Goal: Transaction & Acquisition: Obtain resource

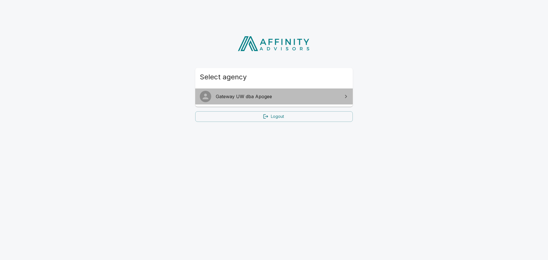
click at [268, 100] on span "Gateway UW dba Apogee" at bounding box center [277, 96] width 123 height 7
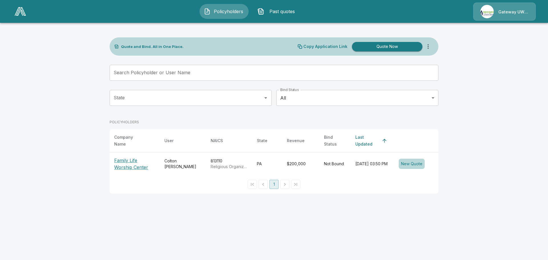
click at [413, 162] on button "New Quote" at bounding box center [411, 164] width 26 height 11
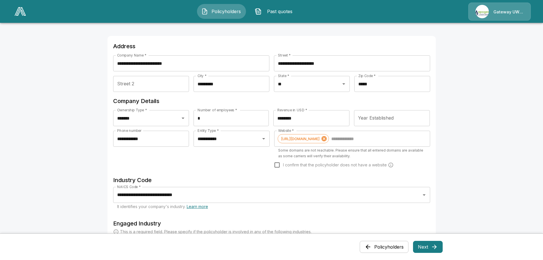
scroll to position [29, 0]
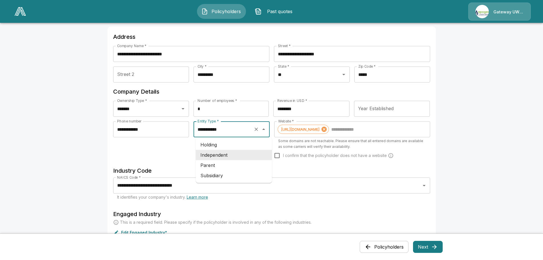
click at [221, 133] on input "**********" at bounding box center [223, 129] width 55 height 11
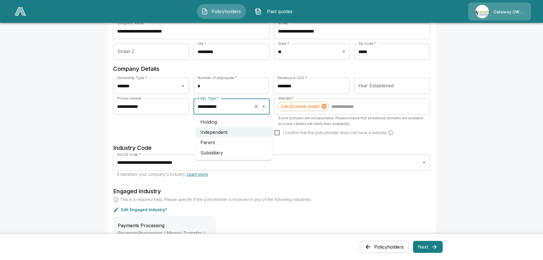
scroll to position [86, 0]
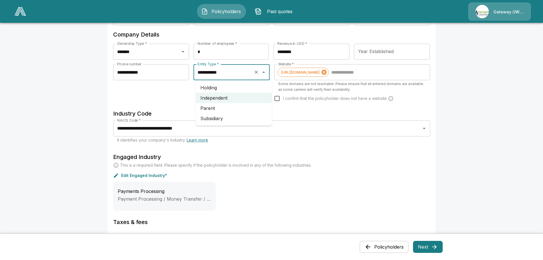
click at [168, 99] on div "**********" at bounding box center [151, 86] width 76 height 45
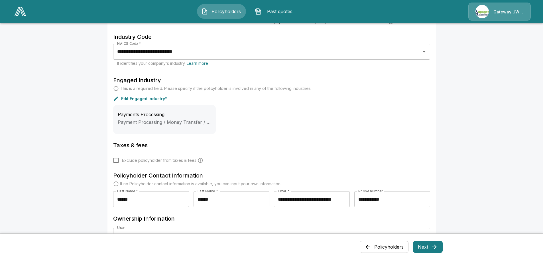
scroll to position [200, 0]
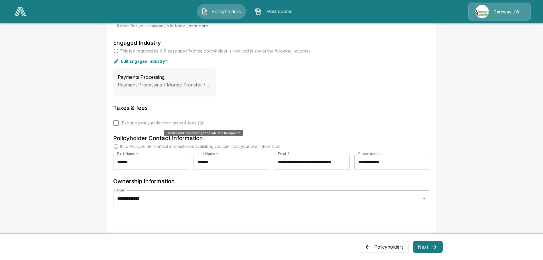
click at [202, 122] on icon "Carrier and processing fees will still be applied" at bounding box center [201, 123] width 6 height 6
click at [190, 122] on span "Exclude policyholder from taxes & fees" at bounding box center [159, 123] width 74 height 6
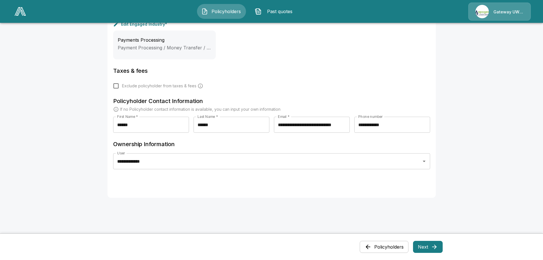
scroll to position [246, 0]
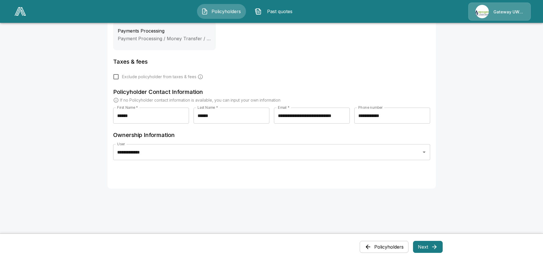
click at [423, 247] on button "Next" at bounding box center [428, 247] width 30 height 12
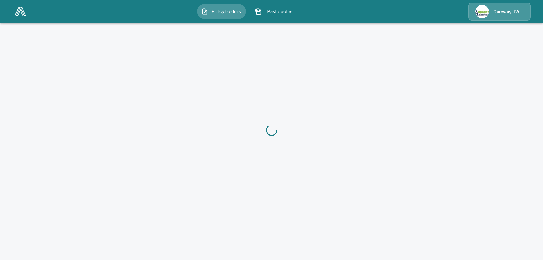
scroll to position [0, 0]
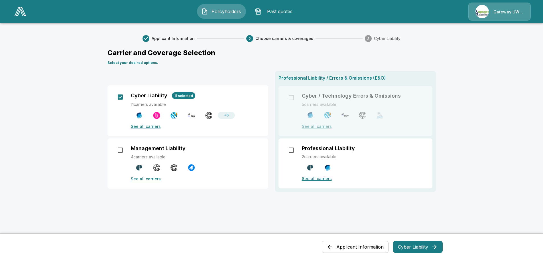
click at [414, 247] on button "Cyber Liability" at bounding box center [418, 247] width 50 height 12
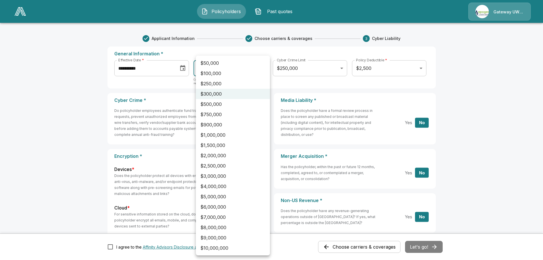
click at [226, 132] on li "$1,000,000" at bounding box center [233, 135] width 74 height 10
type input "*******"
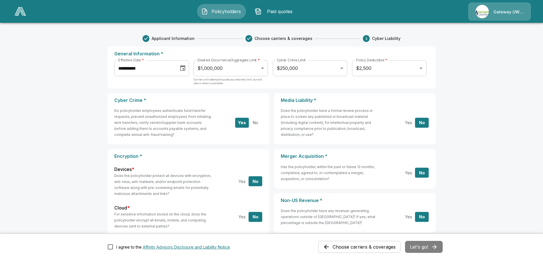
click at [426, 248] on div "Choose carriers & coverages Let's go!" at bounding box center [380, 247] width 125 height 12
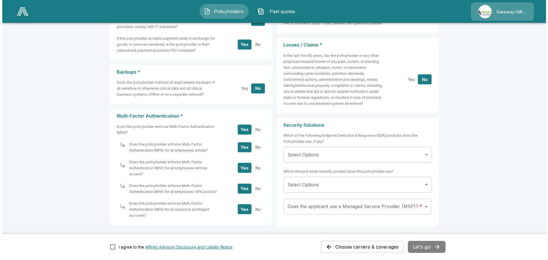
scroll to position [257, 0]
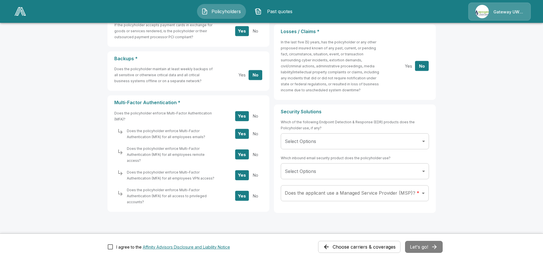
click at [313, 145] on body "**********" at bounding box center [271, 8] width 543 height 531
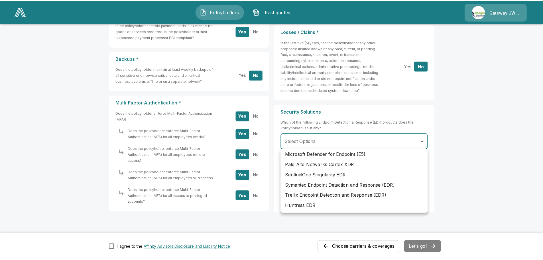
scroll to position [184, 0]
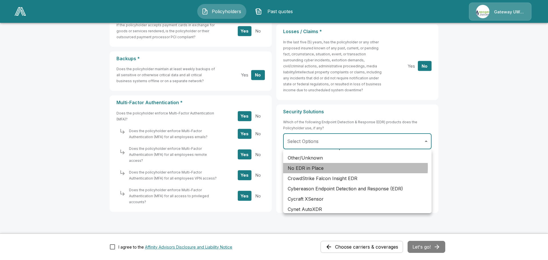
click at [341, 167] on li "No EDR in Place" at bounding box center [357, 168] width 148 height 10
type input "**********"
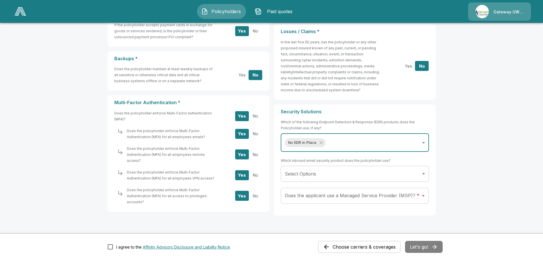
click at [340, 168] on body "**********" at bounding box center [271, 10] width 543 height 534
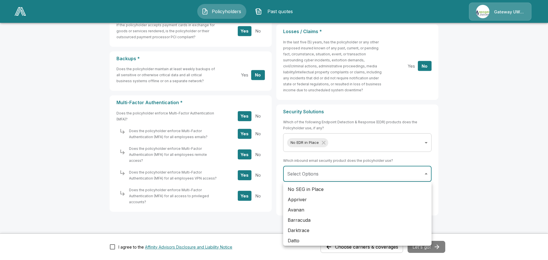
click at [338, 191] on li "No SEG in Place" at bounding box center [357, 189] width 148 height 10
type input "**********"
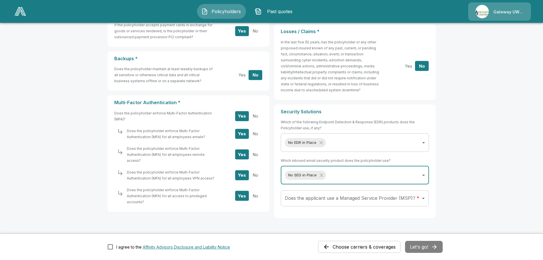
click at [338, 201] on body "**********" at bounding box center [271, 11] width 543 height 536
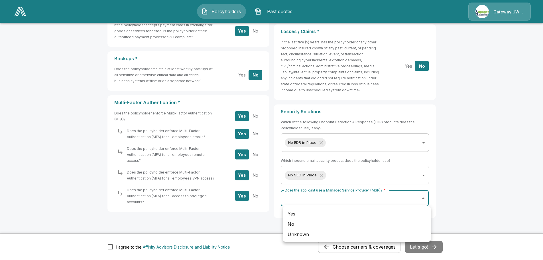
click at [335, 223] on li "No" at bounding box center [357, 224] width 148 height 10
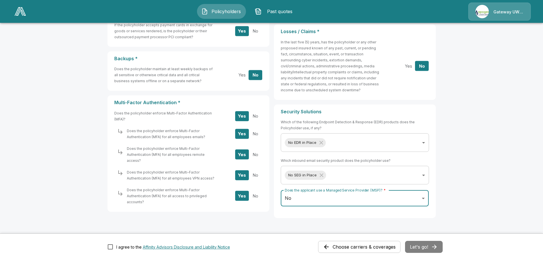
click at [385, 201] on body "**********" at bounding box center [271, 11] width 543 height 536
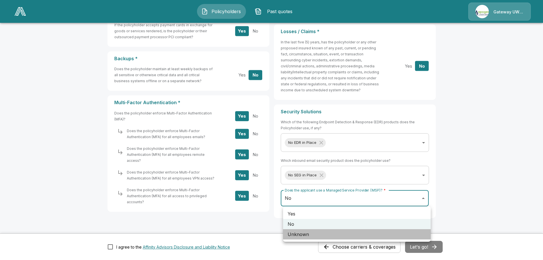
click at [377, 231] on li "Unknown" at bounding box center [357, 234] width 148 height 10
type input "*******"
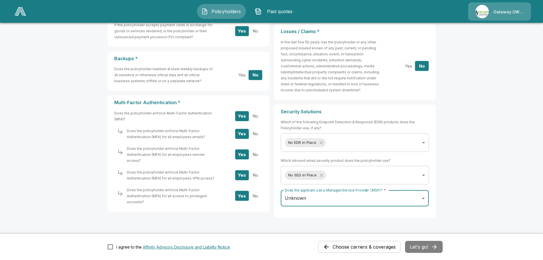
click at [429, 246] on div "Choose carriers & coverages Let's go!" at bounding box center [380, 247] width 125 height 12
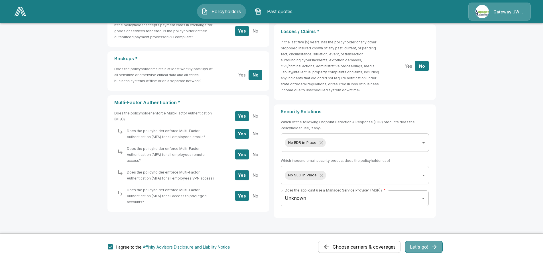
click at [424, 246] on button "Let's go!" at bounding box center [424, 247] width 38 height 12
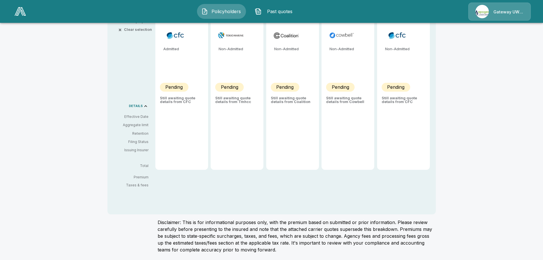
scroll to position [114, 0]
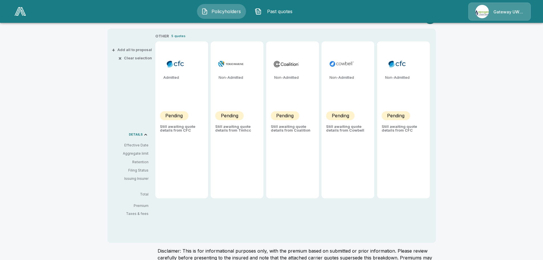
type input "*******"
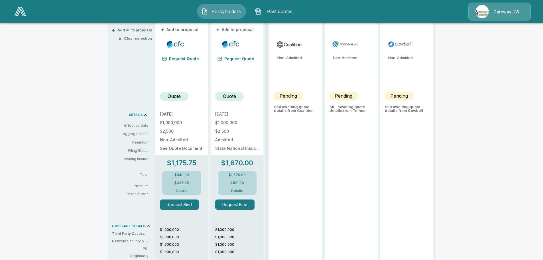
scroll to position [143, 0]
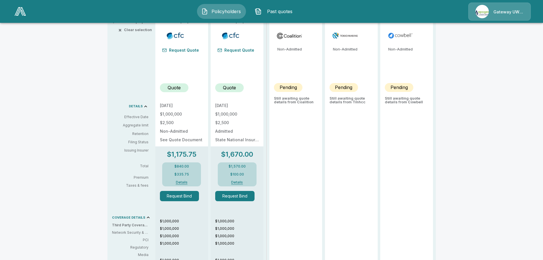
click at [189, 182] on button "Details" at bounding box center [181, 182] width 23 height 3
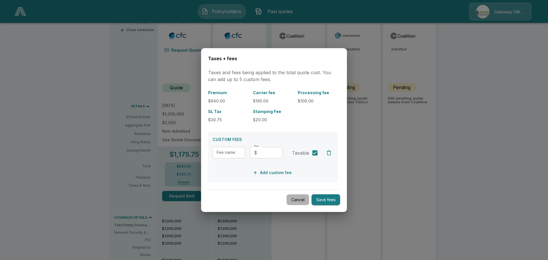
click at [290, 201] on button "Cancel" at bounding box center [297, 199] width 23 height 11
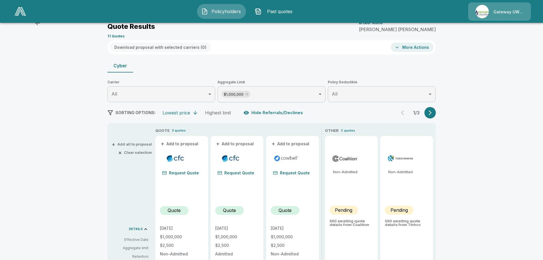
scroll to position [86, 0]
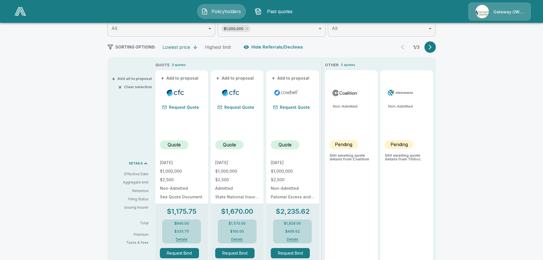
click at [432, 49] on icon "button" at bounding box center [431, 47] width 6 height 6
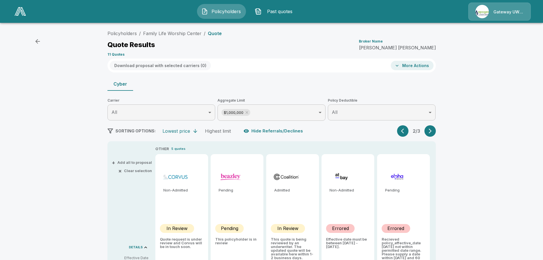
scroll to position [0, 0]
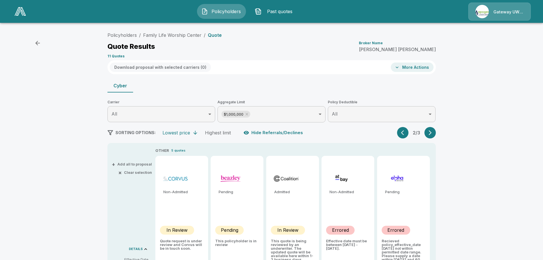
click at [36, 43] on icon "button" at bounding box center [37, 43] width 5 height 5
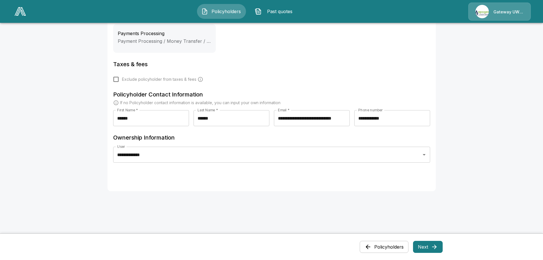
scroll to position [246, 0]
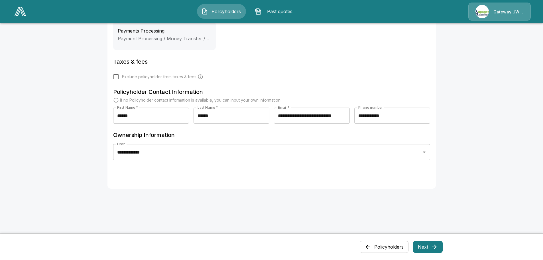
click at [437, 248] on icon "button" at bounding box center [434, 246] width 5 height 5
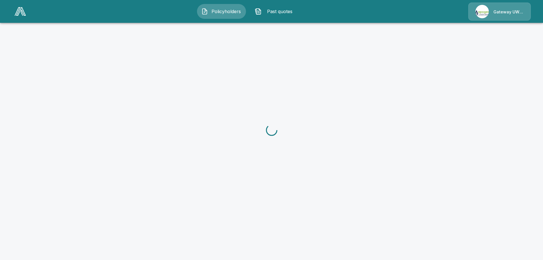
scroll to position [0, 0]
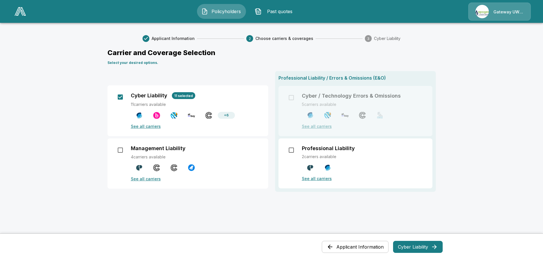
click at [406, 246] on button "Cyber Liability" at bounding box center [418, 247] width 50 height 12
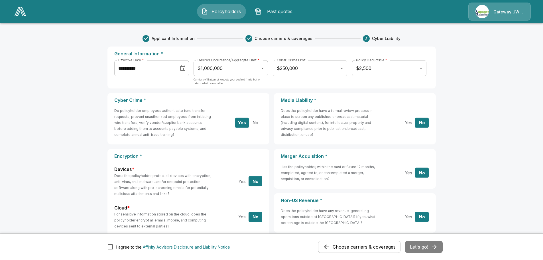
click at [185, 71] on icon "Choose date, selected date is Jul 11, 2025" at bounding box center [182, 68] width 7 height 7
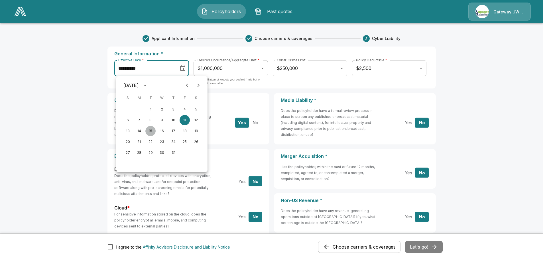
click at [149, 132] on button "15" at bounding box center [150, 131] width 10 height 10
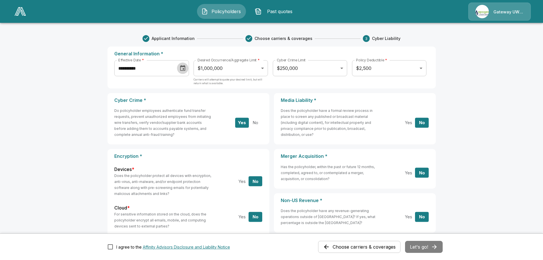
click at [185, 70] on icon "Choose date, selected date is Jul 15, 2025" at bounding box center [182, 68] width 7 height 7
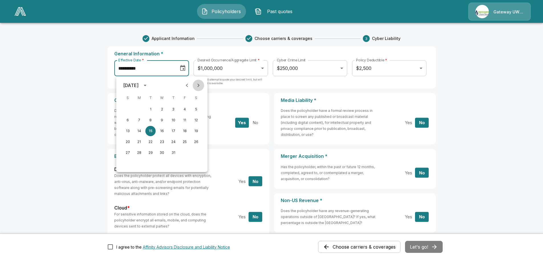
click at [198, 87] on icon "Next month" at bounding box center [198, 85] width 7 height 7
click at [140, 129] on button "15" at bounding box center [139, 131] width 10 height 10
type input "**********"
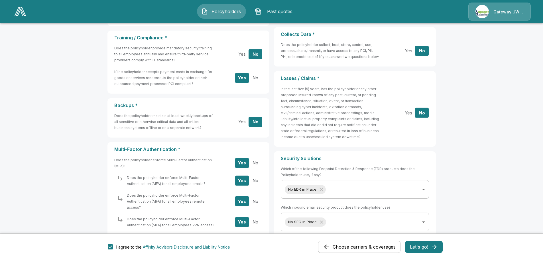
scroll to position [276, 0]
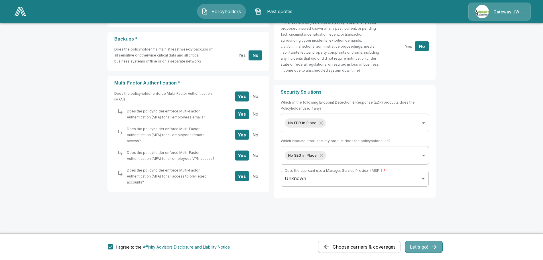
click at [424, 248] on button "Let's go!" at bounding box center [424, 247] width 38 height 12
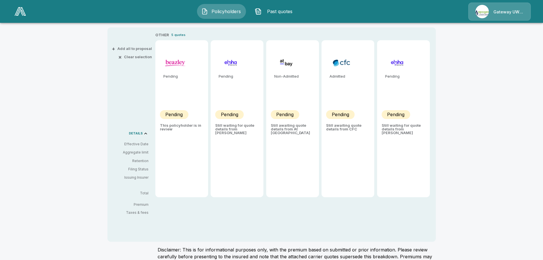
scroll to position [86, 0]
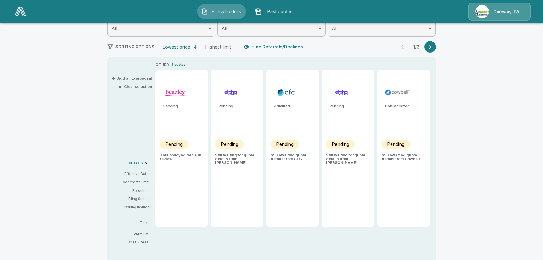
type input "*******"
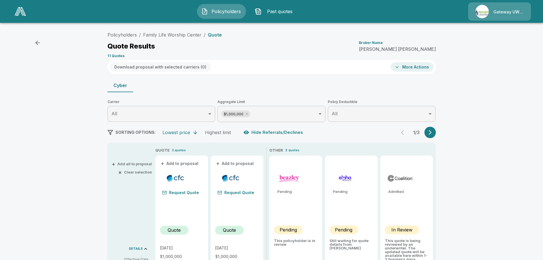
scroll to position [0, 0]
click at [410, 67] on button "More Actions" at bounding box center [412, 66] width 43 height 9
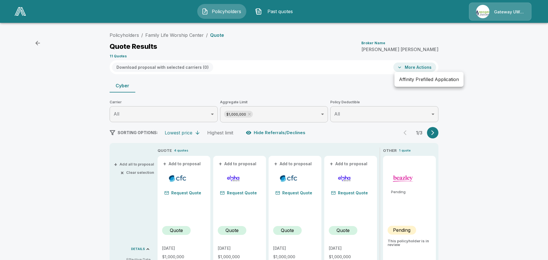
click at [424, 98] on div at bounding box center [274, 130] width 548 height 260
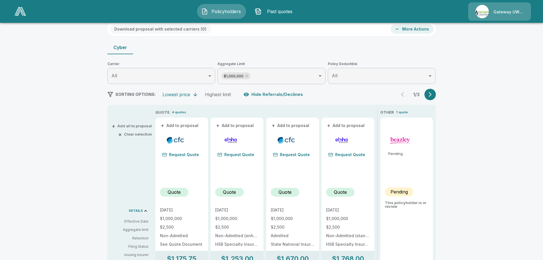
scroll to position [114, 0]
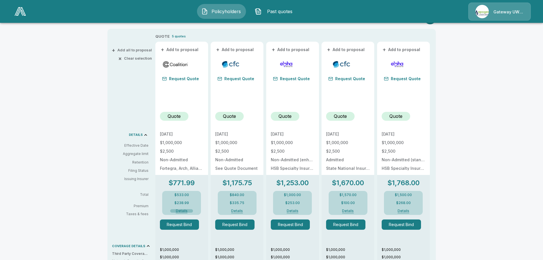
click at [185, 211] on button "Details" at bounding box center [181, 210] width 23 height 3
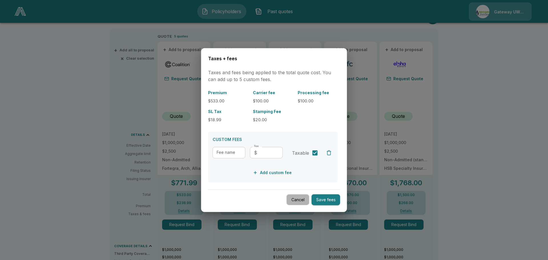
click at [296, 201] on button "Cancel" at bounding box center [297, 199] width 23 height 11
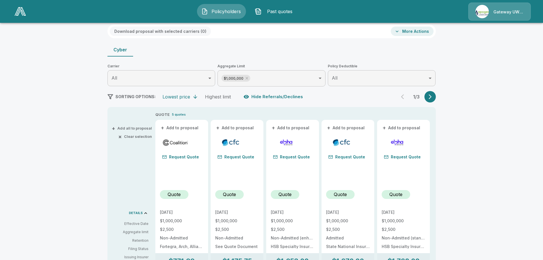
scroll to position [49, 0]
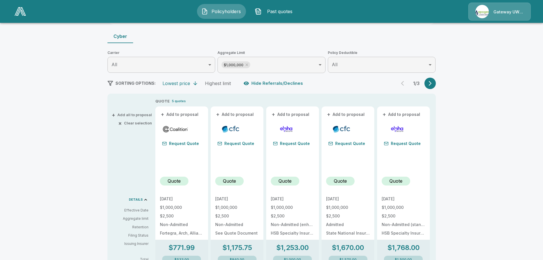
click at [266, 69] on body "Policyholders Past quotes Gateway UW dba Apogee Policyholders / Family Life Wor…" at bounding box center [271, 234] width 543 height 566
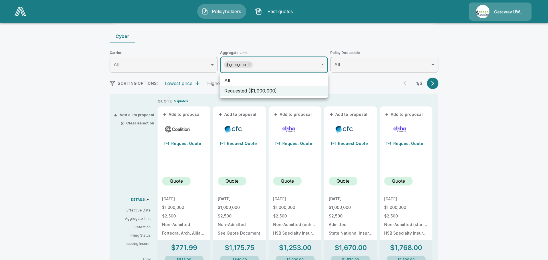
click at [263, 80] on li "All" at bounding box center [274, 80] width 108 height 10
click at [338, 78] on div at bounding box center [274, 130] width 548 height 260
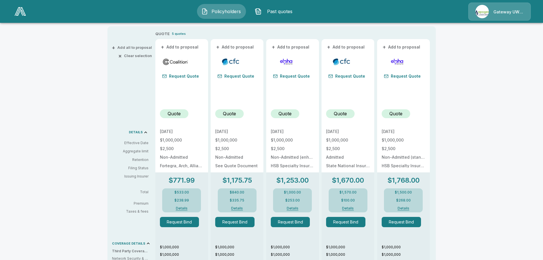
scroll to position [106, 0]
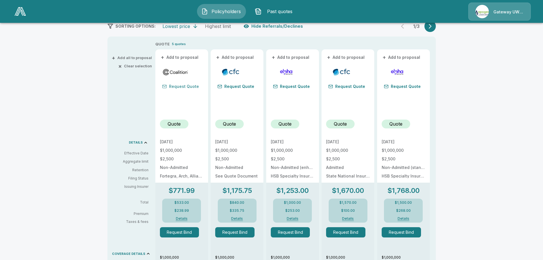
click at [181, 86] on button "Request Quote" at bounding box center [180, 86] width 41 height 8
click at [178, 60] on button "+ Add to proposal" at bounding box center [180, 57] width 40 height 6
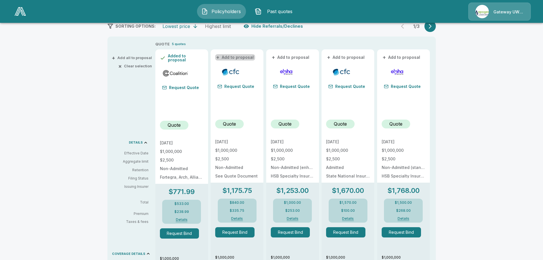
click at [238, 58] on button "+ Add to proposal" at bounding box center [235, 57] width 40 height 6
click at [290, 58] on button "+ Add to proposal" at bounding box center [291, 57] width 40 height 6
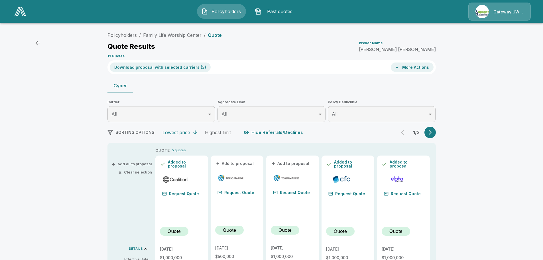
scroll to position [86, 0]
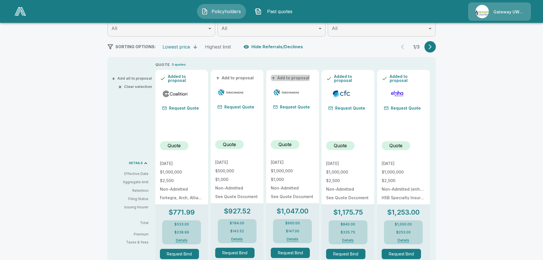
click at [279, 76] on button "+ Add to proposal" at bounding box center [291, 78] width 40 height 6
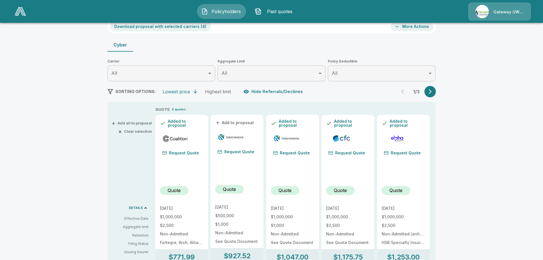
scroll to position [0, 0]
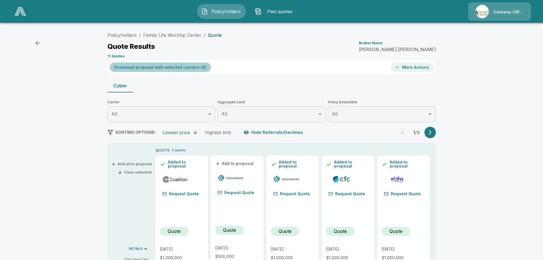
click at [183, 67] on button "Download proposal with selected carriers ( 4 )" at bounding box center [160, 66] width 101 height 9
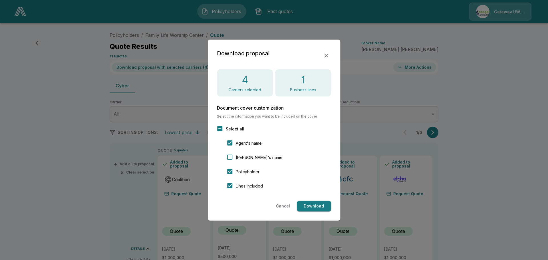
click at [309, 206] on button "Download" at bounding box center [314, 206] width 34 height 11
click at [326, 54] on icon "button" at bounding box center [326, 55] width 7 height 7
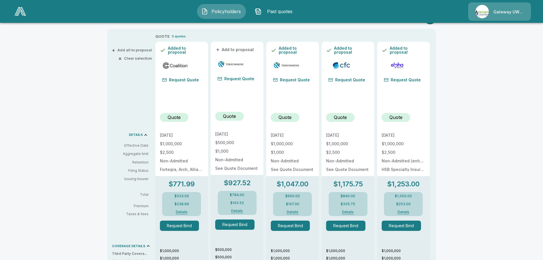
scroll to position [114, 0]
click at [181, 76] on button "Request Quote" at bounding box center [180, 80] width 41 height 8
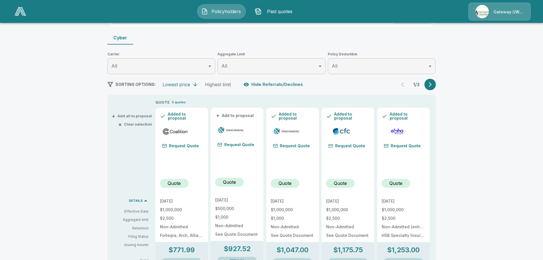
scroll to position [0, 0]
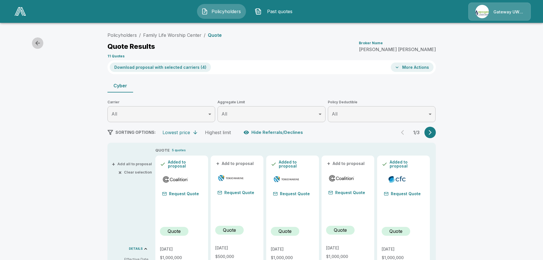
click at [38, 43] on icon "button" at bounding box center [37, 43] width 5 height 5
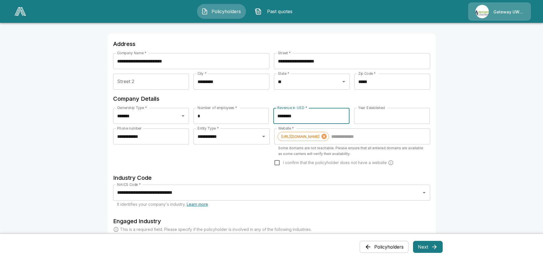
drag, startPoint x: 308, startPoint y: 115, endPoint x: 277, endPoint y: 114, distance: 31.4
click at [277, 114] on input "********" at bounding box center [312, 116] width 76 height 16
type input "********"
click at [430, 172] on div "Website * [URL][DOMAIN_NAME] Website * Some domains are not reachable. Please e…" at bounding box center [352, 150] width 156 height 45
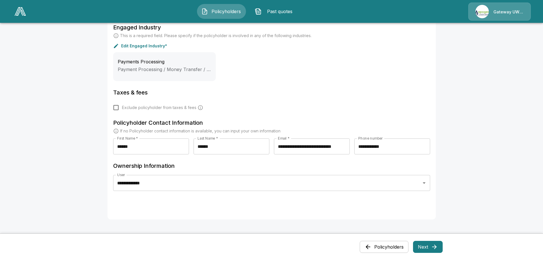
scroll to position [246, 0]
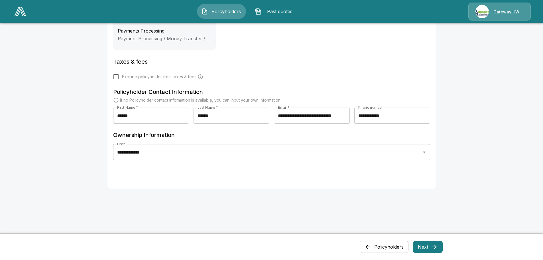
click at [425, 249] on button "Next" at bounding box center [428, 247] width 30 height 12
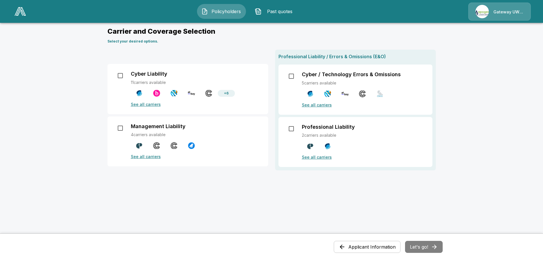
scroll to position [0, 0]
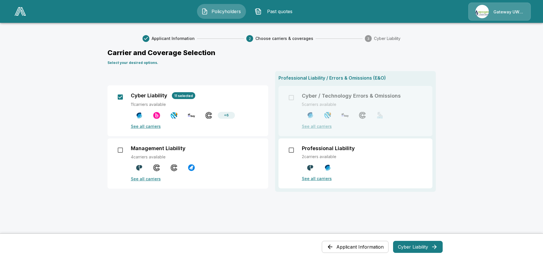
click at [407, 245] on button "Cyber Liability" at bounding box center [418, 247] width 50 height 12
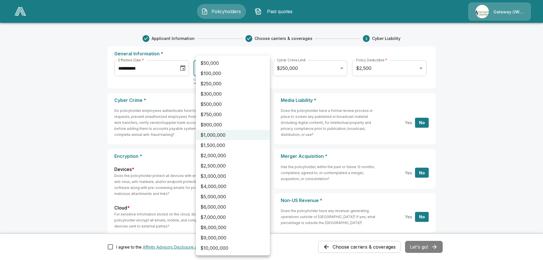
click at [260, 143] on li "$1,500,000" at bounding box center [233, 145] width 74 height 10
type input "*******"
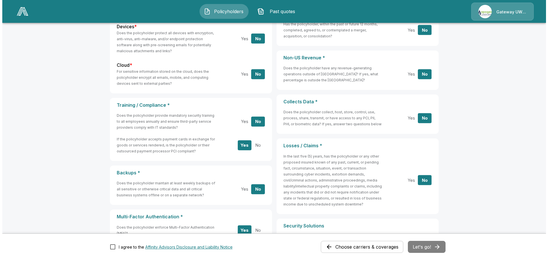
scroll to position [257, 0]
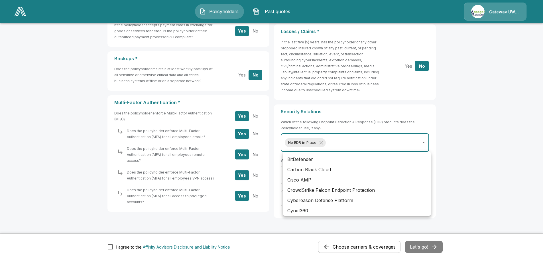
click at [350, 140] on body "**********" at bounding box center [271, 11] width 543 height 536
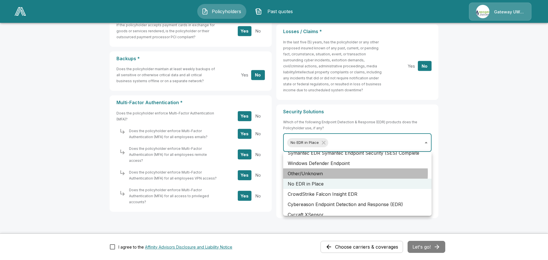
click at [335, 173] on li "Other/Unknown" at bounding box center [357, 173] width 148 height 10
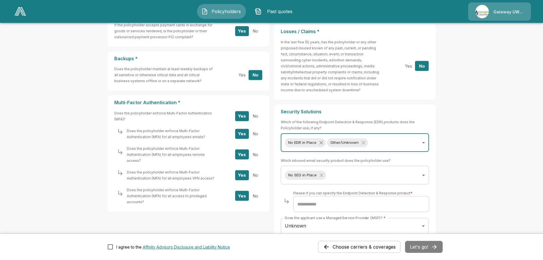
click at [324, 141] on icon "Without label" at bounding box center [321, 142] width 6 height 6
type input "**********"
click at [349, 144] on body "**********" at bounding box center [271, 25] width 543 height 564
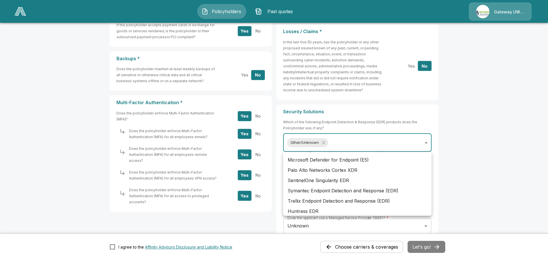
scroll to position [269, 0]
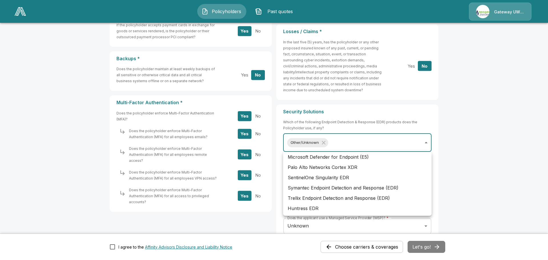
click at [493, 151] on div at bounding box center [274, 130] width 548 height 260
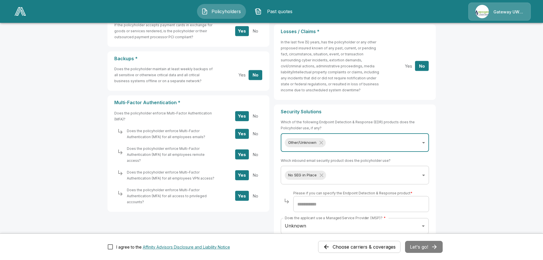
click at [373, 178] on body "**********" at bounding box center [271, 25] width 543 height 564
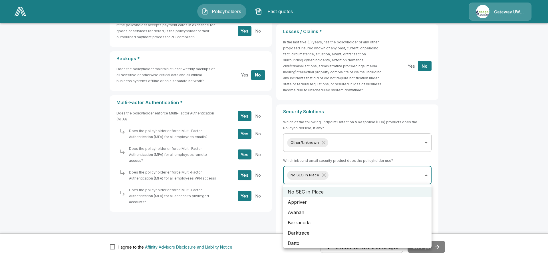
scroll to position [105, 0]
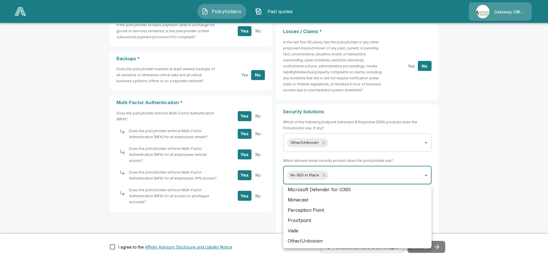
click at [323, 238] on li "Other/Unknown" at bounding box center [357, 241] width 148 height 10
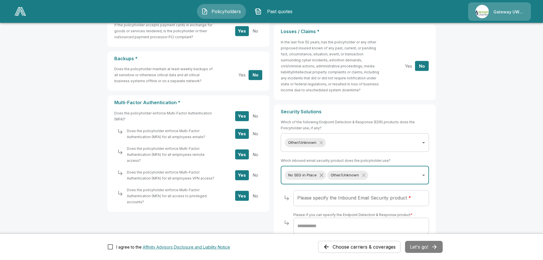
click at [324, 172] on icon "Without label" at bounding box center [322, 175] width 6 height 6
type input "**********"
click at [356, 190] on div "Please specify the Inbound Email Security product * Please specify the Inbound …" at bounding box center [362, 200] width 136 height 21
click at [337, 93] on body "**********" at bounding box center [271, 36] width 543 height 586
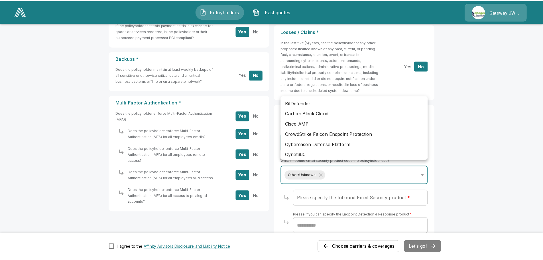
scroll to position [160, 0]
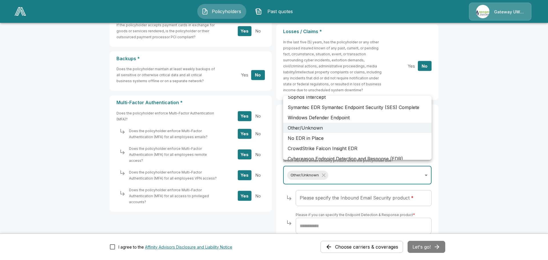
click at [348, 136] on li "No EDR in Place" at bounding box center [357, 138] width 148 height 10
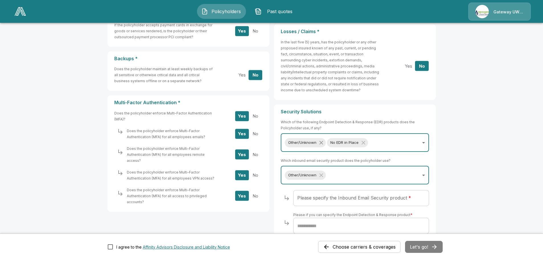
click at [324, 139] on icon "Without label" at bounding box center [321, 142] width 6 height 6
type input "**********"
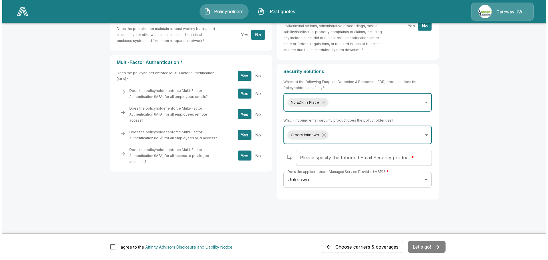
scroll to position [298, 0]
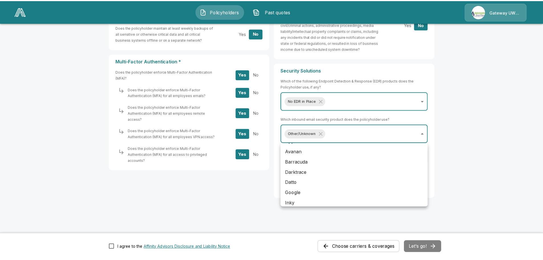
scroll to position [0, 0]
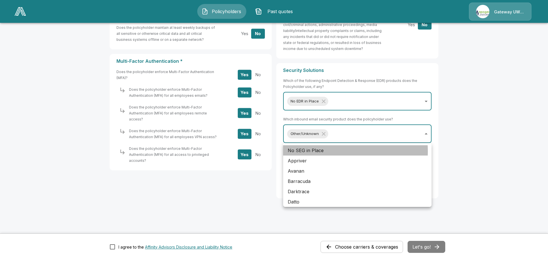
click at [318, 151] on li "No SEG in Place" at bounding box center [357, 150] width 148 height 10
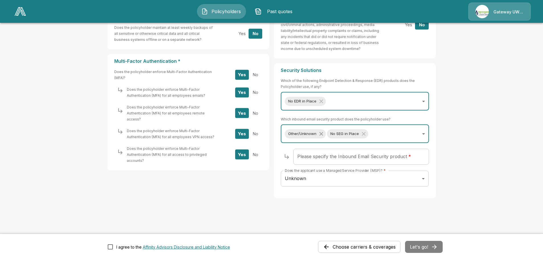
click at [323, 134] on icon "Without label" at bounding box center [321, 134] width 4 height 4
type input "**********"
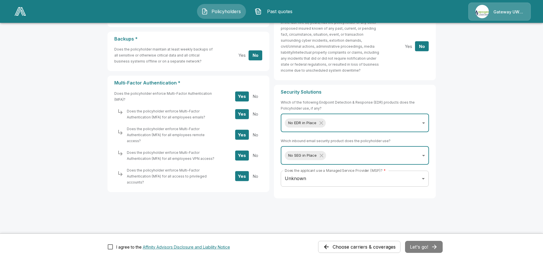
scroll to position [276, 0]
click at [424, 248] on div "Choose carriers & coverages Let's go!" at bounding box center [380, 247] width 125 height 12
click at [430, 248] on button "Let's go!" at bounding box center [424, 247] width 38 height 12
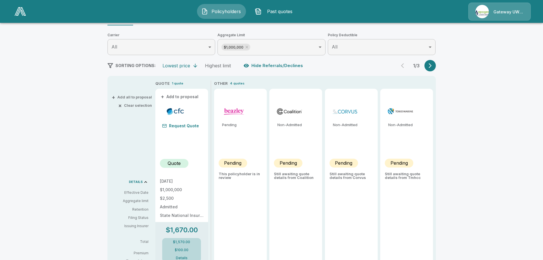
scroll to position [57, 0]
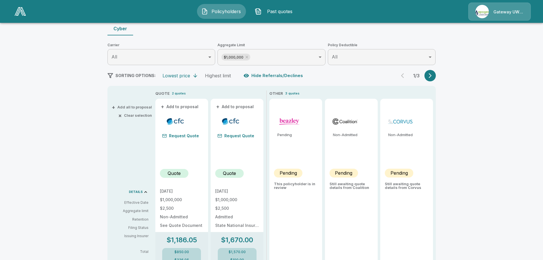
click at [262, 59] on body "Policyholders Past quotes Gateway UW dba Apogee Policyholders / Family Life Wor…" at bounding box center [271, 226] width 543 height 566
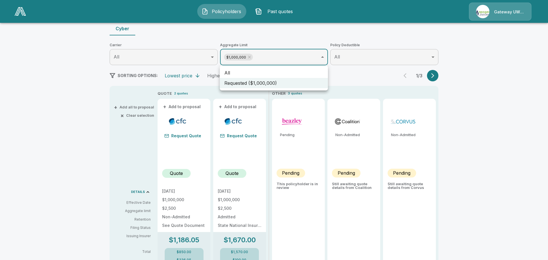
click at [262, 59] on div at bounding box center [274, 130] width 548 height 260
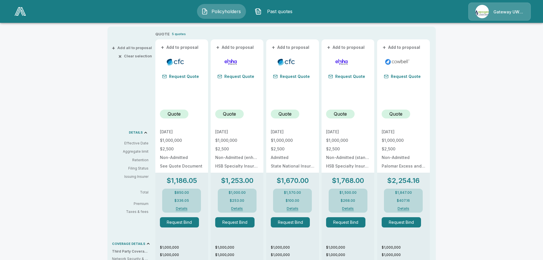
scroll to position [106, 0]
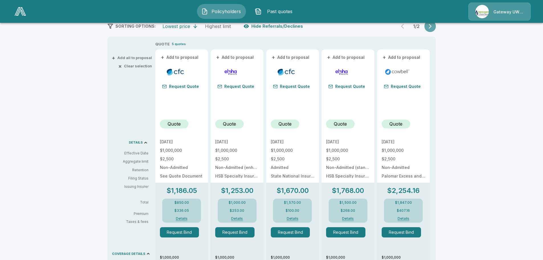
click at [433, 27] on icon "button" at bounding box center [431, 26] width 6 height 6
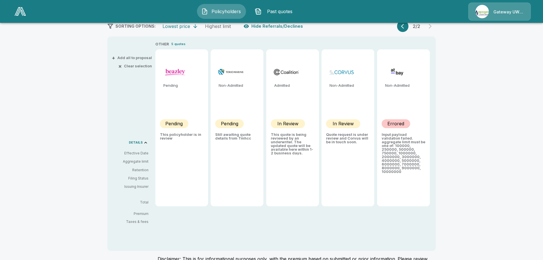
click at [402, 30] on button "button" at bounding box center [402, 26] width 11 height 11
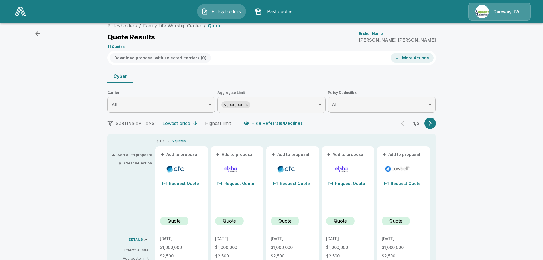
scroll to position [0, 0]
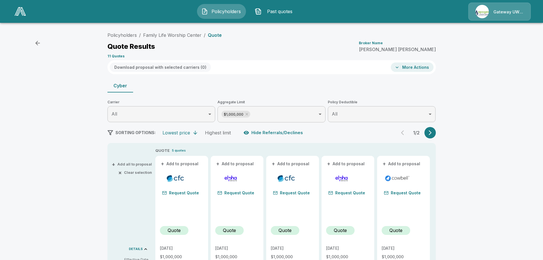
click at [280, 132] on button "Hide Referrals/Declines" at bounding box center [273, 132] width 63 height 11
click at [280, 132] on button "Show Referrals/Declines" at bounding box center [274, 132] width 65 height 11
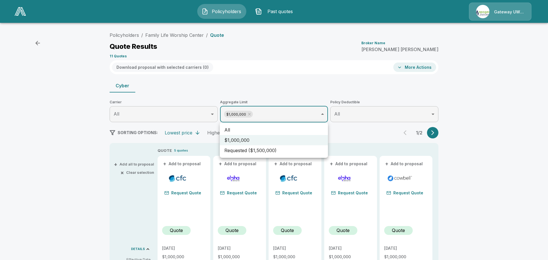
click at [244, 149] on li "Requested ($1,500,000)" at bounding box center [274, 150] width 108 height 10
type input "**********"
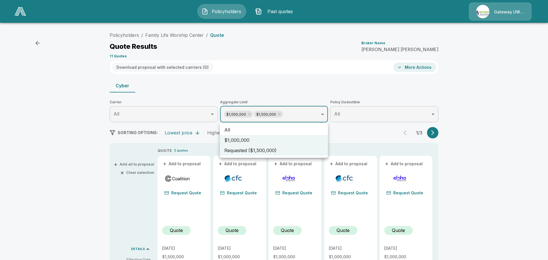
click at [201, 139] on div at bounding box center [274, 130] width 548 height 260
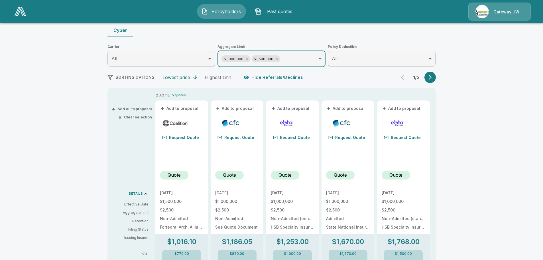
scroll to position [57, 0]
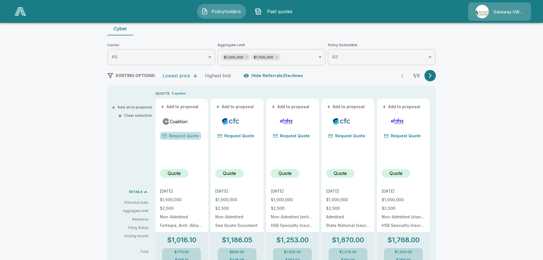
click at [188, 135] on button "Request Quote" at bounding box center [180, 136] width 41 height 8
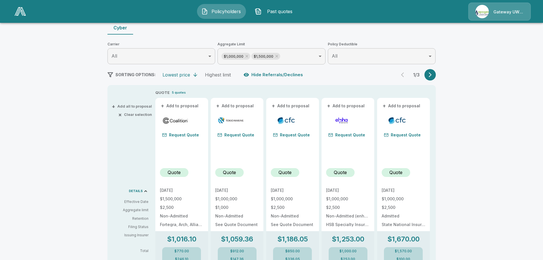
scroll to position [0, 0]
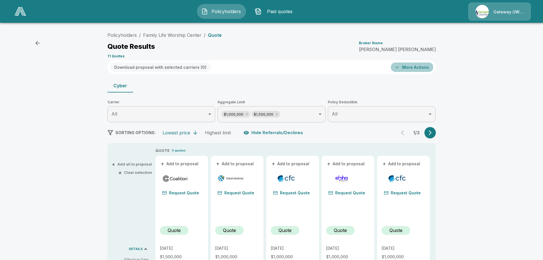
click at [400, 68] on icon "button" at bounding box center [397, 67] width 6 height 6
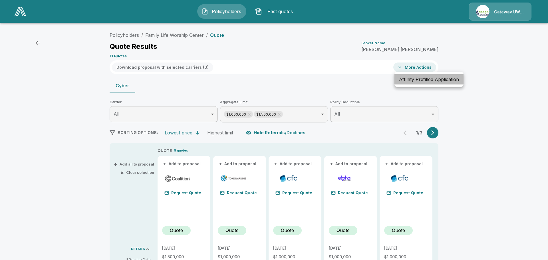
click at [406, 80] on li "Affinity Prefilled Application" at bounding box center [428, 79] width 69 height 10
